Goal: Use online tool/utility: Utilize a website feature to perform a specific function

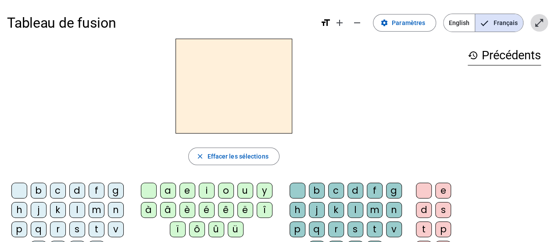
click at [546, 24] on span "Entrer en plein écran" at bounding box center [539, 22] width 21 height 21
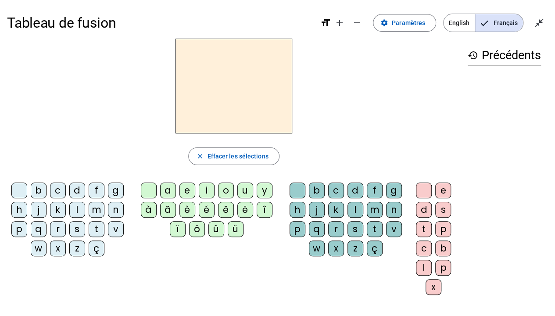
click at [73, 214] on div "l" at bounding box center [77, 210] width 16 height 16
click at [189, 186] on div "e" at bounding box center [187, 190] width 16 height 16
click at [239, 182] on div "a e i o u y à â è é ê ë î ï ô û ü" at bounding box center [209, 211] width 154 height 65
click at [239, 183] on div "u" at bounding box center [245, 190] width 16 height 16
click at [98, 222] on div "t" at bounding box center [97, 229] width 16 height 16
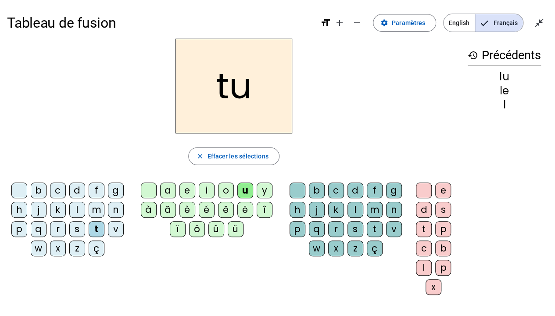
click at [80, 188] on div "d" at bounding box center [77, 190] width 16 height 16
click at [184, 190] on div "e" at bounding box center [187, 190] width 16 height 16
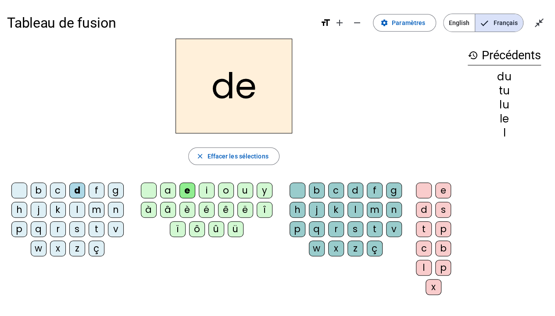
click at [98, 236] on letter-bubble "t" at bounding box center [98, 230] width 19 height 19
click at [168, 191] on div "a" at bounding box center [168, 190] width 16 height 16
